Goal: Information Seeking & Learning: Learn about a topic

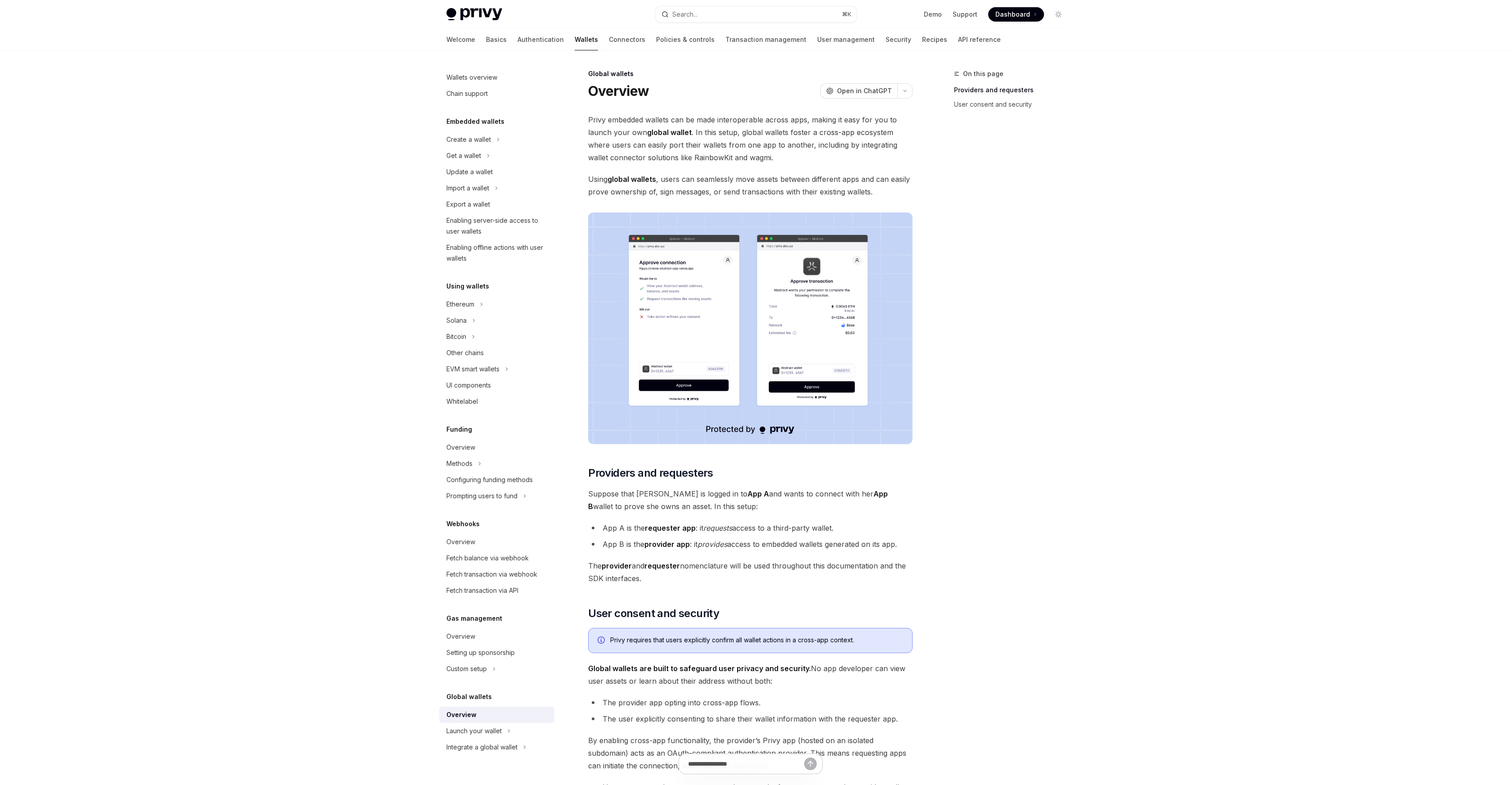
click at [706, 160] on span "Privy embedded wallets can be made interoperable across apps, making it easy fo…" at bounding box center [750, 139] width 325 height 50
drag, startPoint x: 697, startPoint y: 132, endPoint x: 757, endPoint y: 151, distance: 62.9
click at [757, 151] on span "Privy embedded wallets can be made interoperable across apps, making it easy fo…" at bounding box center [750, 139] width 325 height 50
click at [757, 151] on span "Privy embedded wallets can be made interoperable across apps, making it easy fo…" at bounding box center [750, 139] width 325 height 50
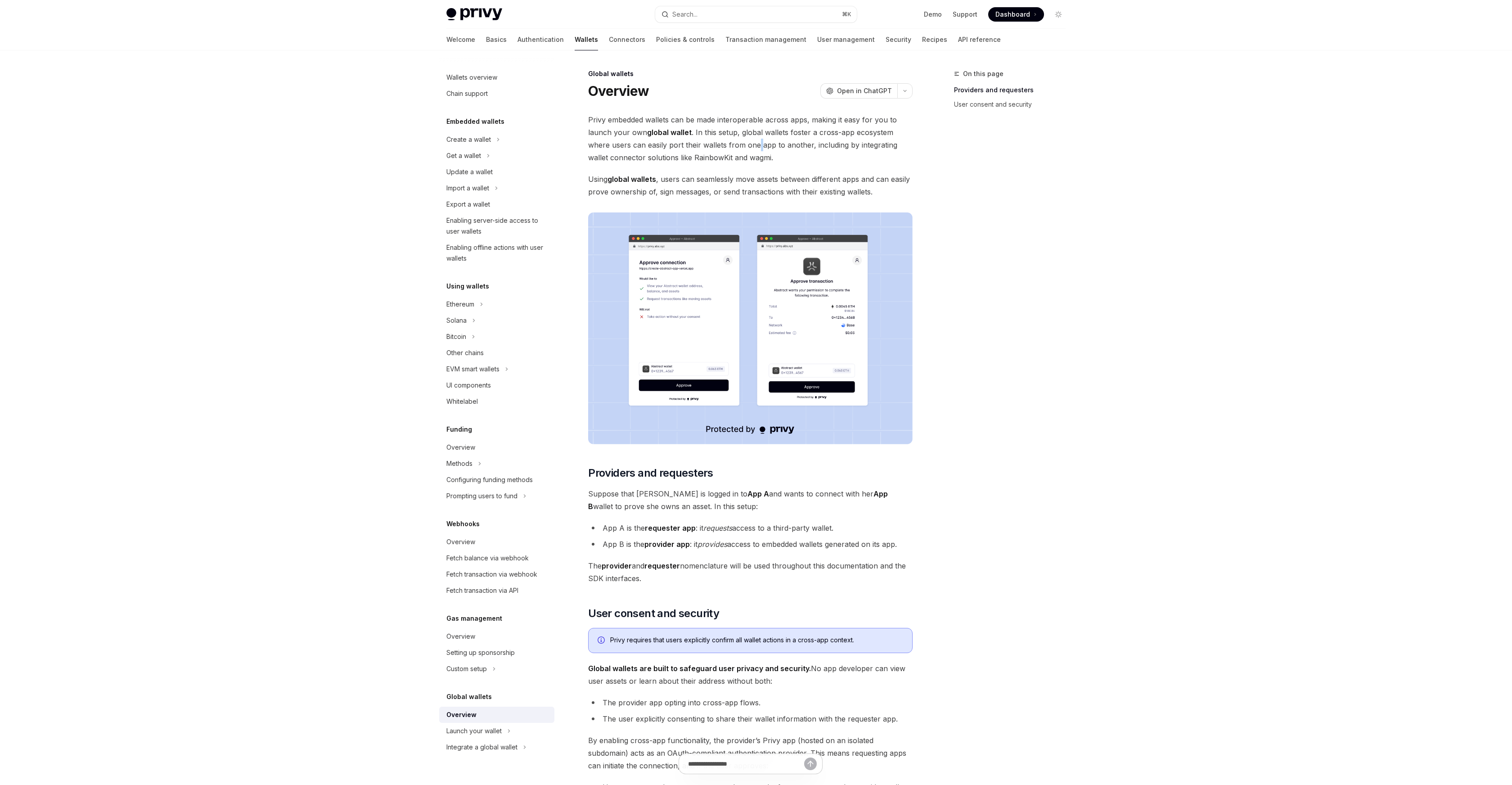
click at [757, 151] on span "Privy embedded wallets can be made interoperable across apps, making it easy fo…" at bounding box center [750, 139] width 325 height 50
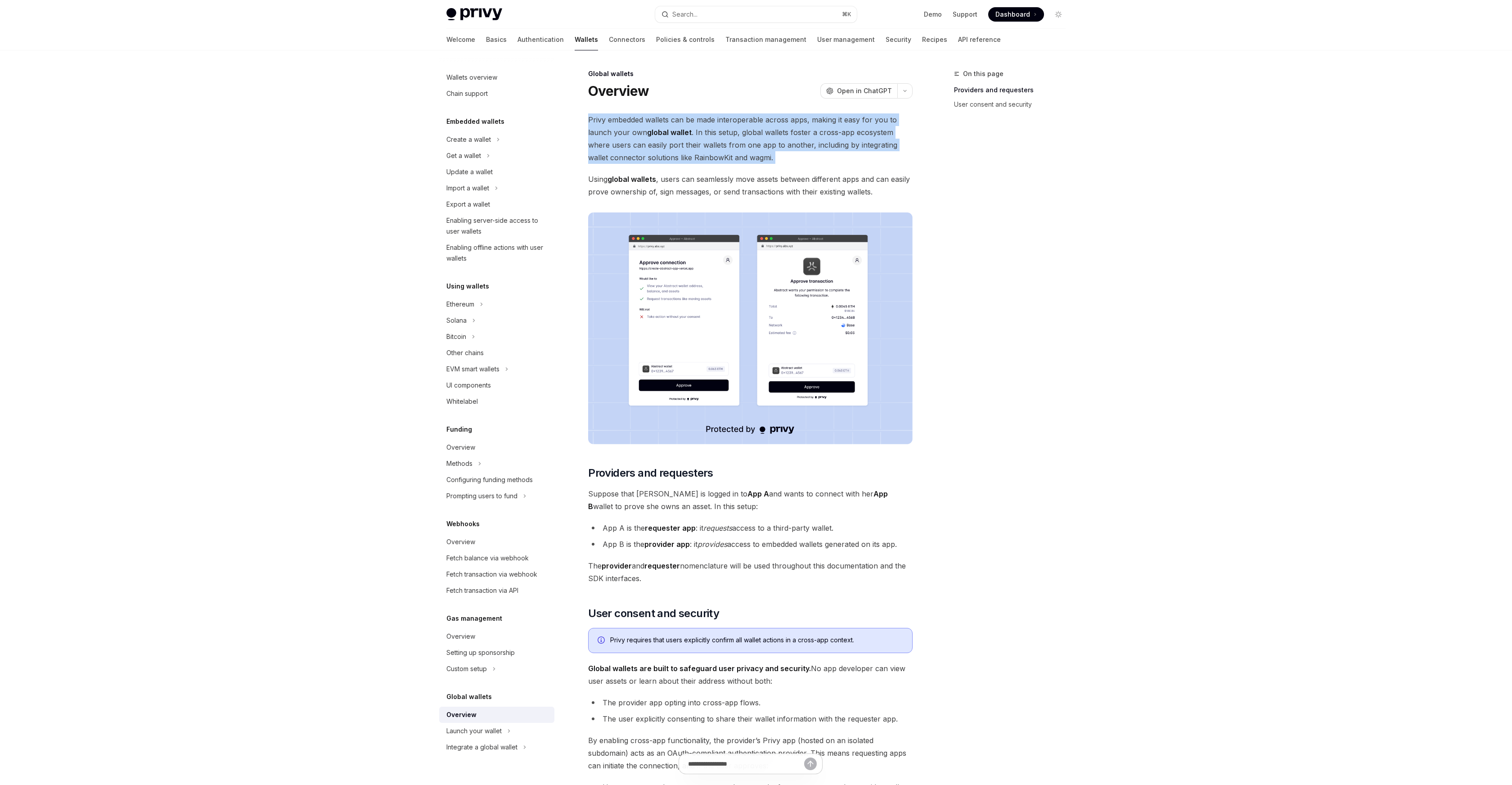
click at [751, 174] on span "Using global wallets , users can seamlessly move assets between different apps …" at bounding box center [750, 185] width 325 height 25
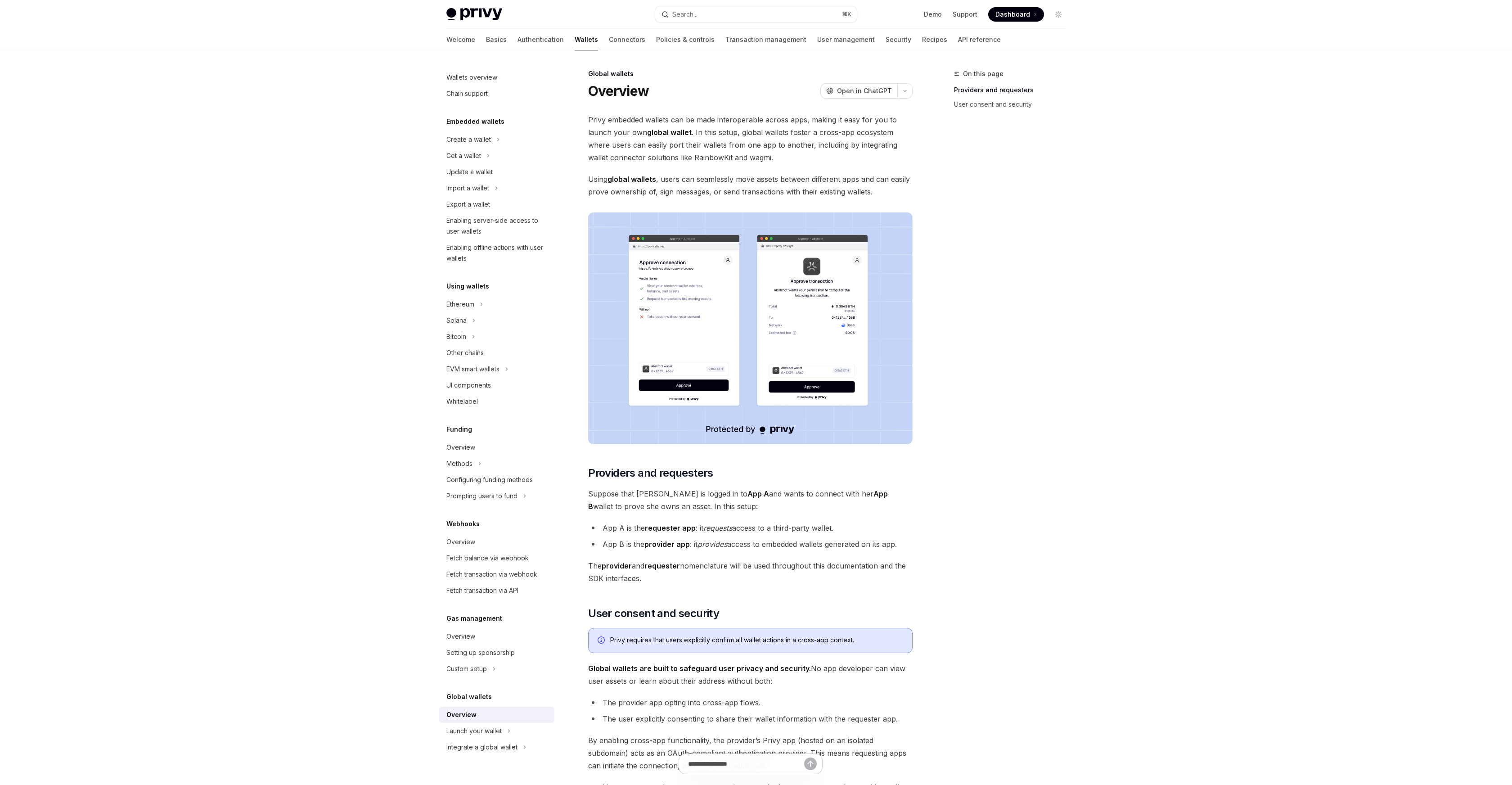
click at [751, 174] on span "Using global wallets , users can seamlessly move assets between different apps …" at bounding box center [750, 185] width 325 height 25
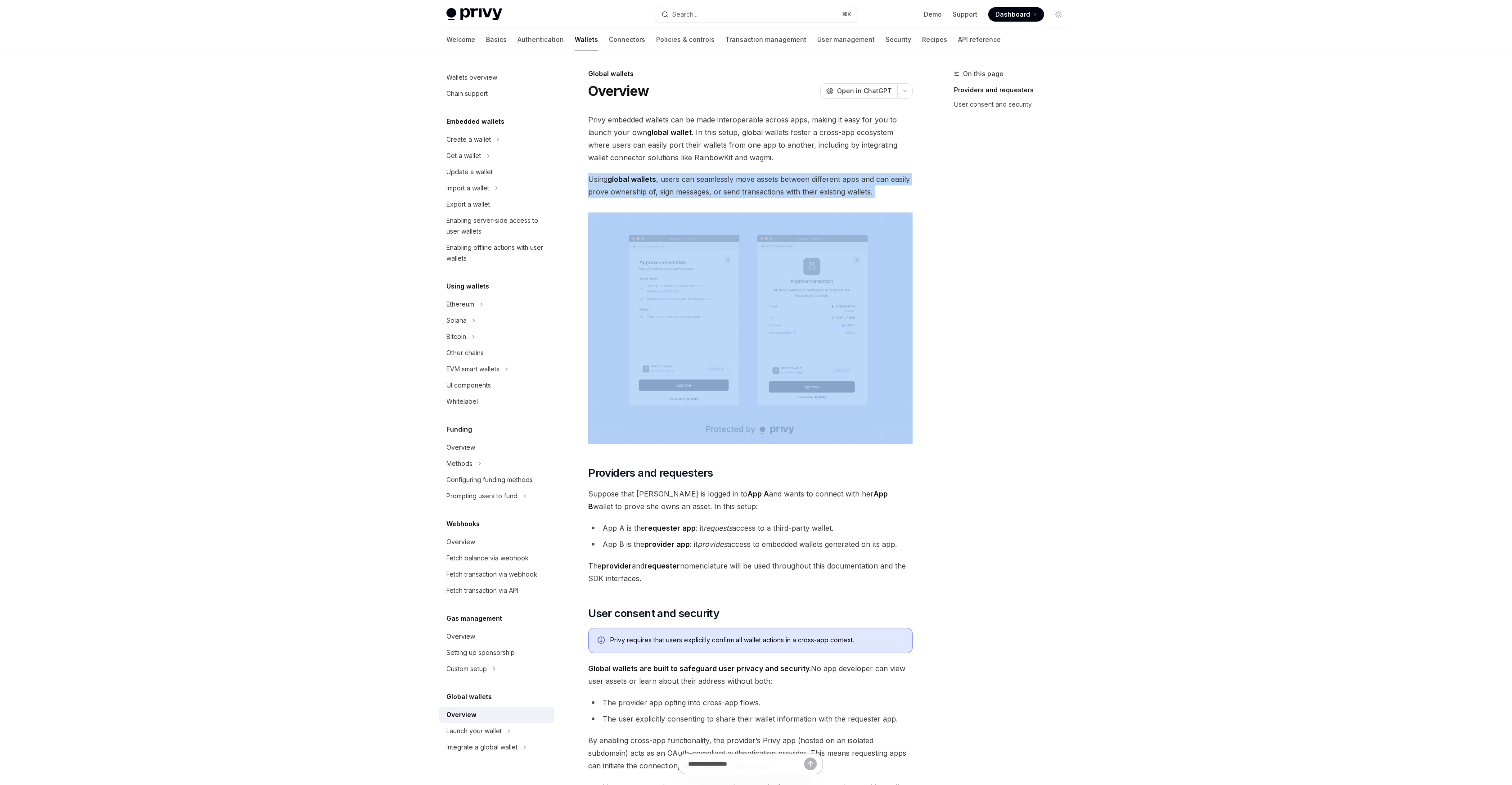
click at [748, 186] on span "Using global wallets , users can seamlessly move assets between different apps …" at bounding box center [750, 185] width 325 height 25
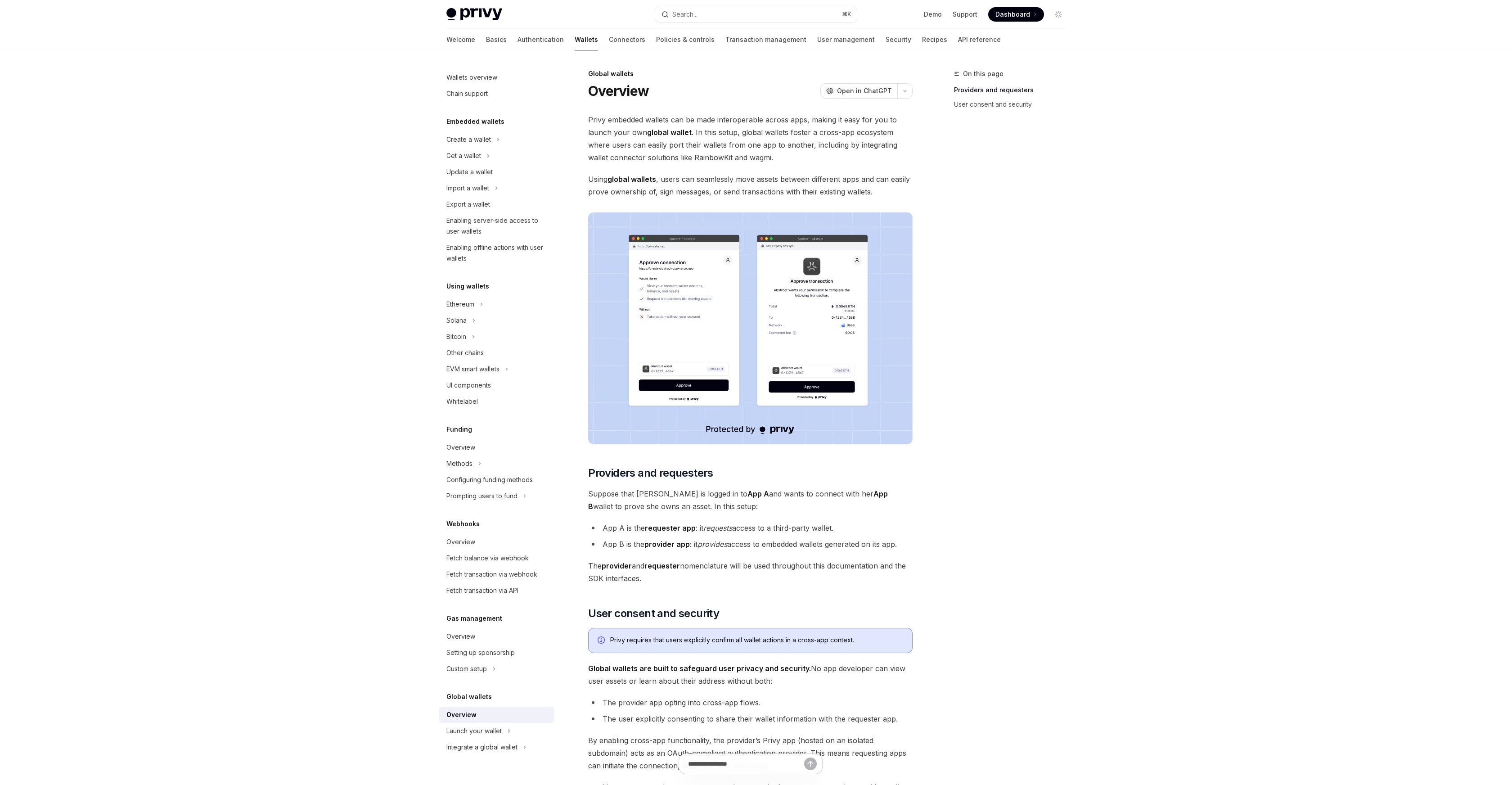
click at [748, 186] on span "Using global wallets , users can seamlessly move assets between different apps …" at bounding box center [750, 185] width 325 height 25
